Goal: Navigation & Orientation: Find specific page/section

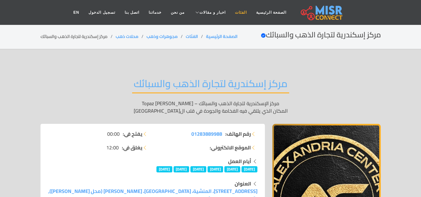
click at [241, 13] on link "الفئات" at bounding box center [240, 13] width 21 height 12
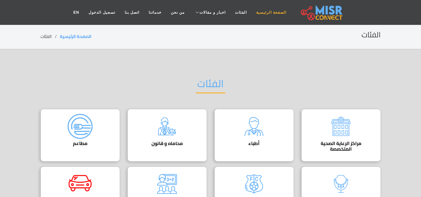
click at [266, 14] on link "الصفحة الرئيسية" at bounding box center [272, 13] width 40 height 12
